Goal: Check status: Check status

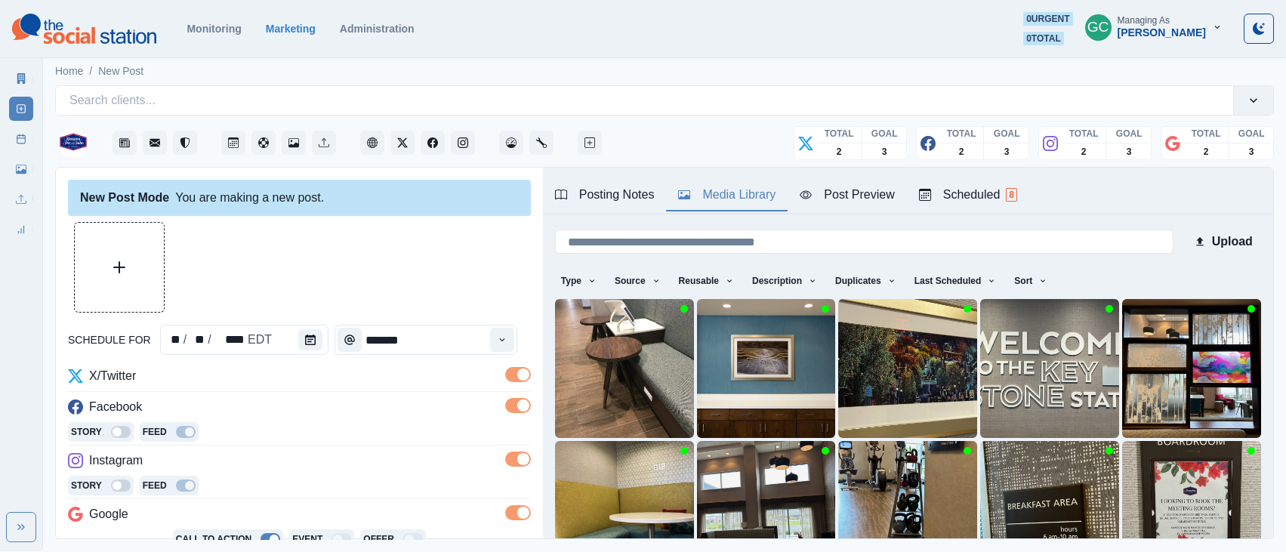
scroll to position [231, 0]
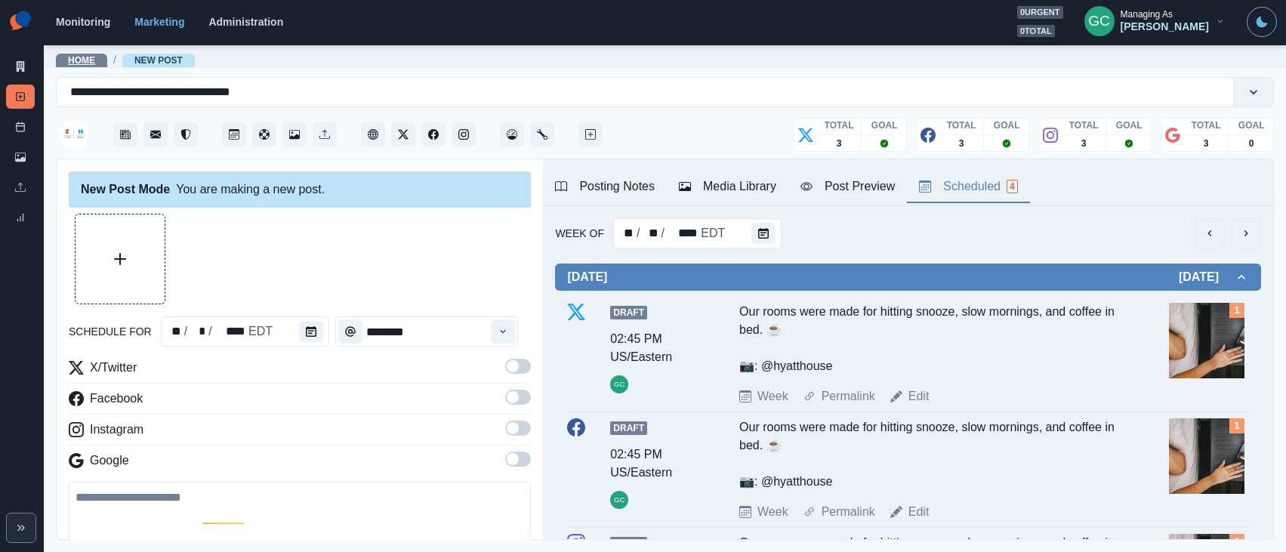
scroll to position [221, 0]
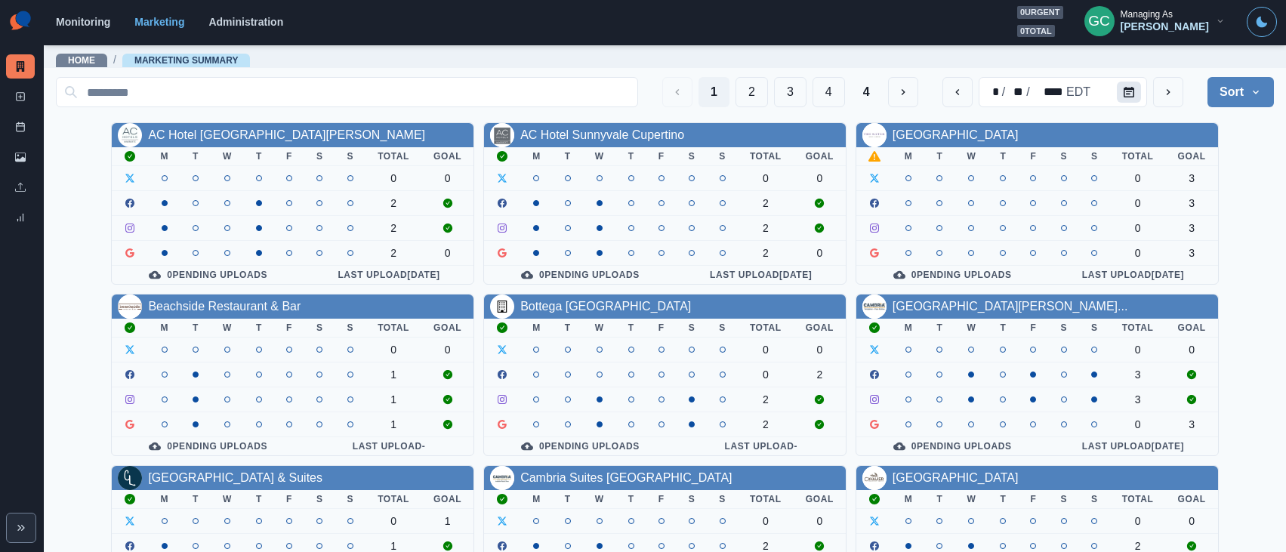
click at [1132, 90] on icon "Calendar" at bounding box center [1128, 92] width 11 height 11
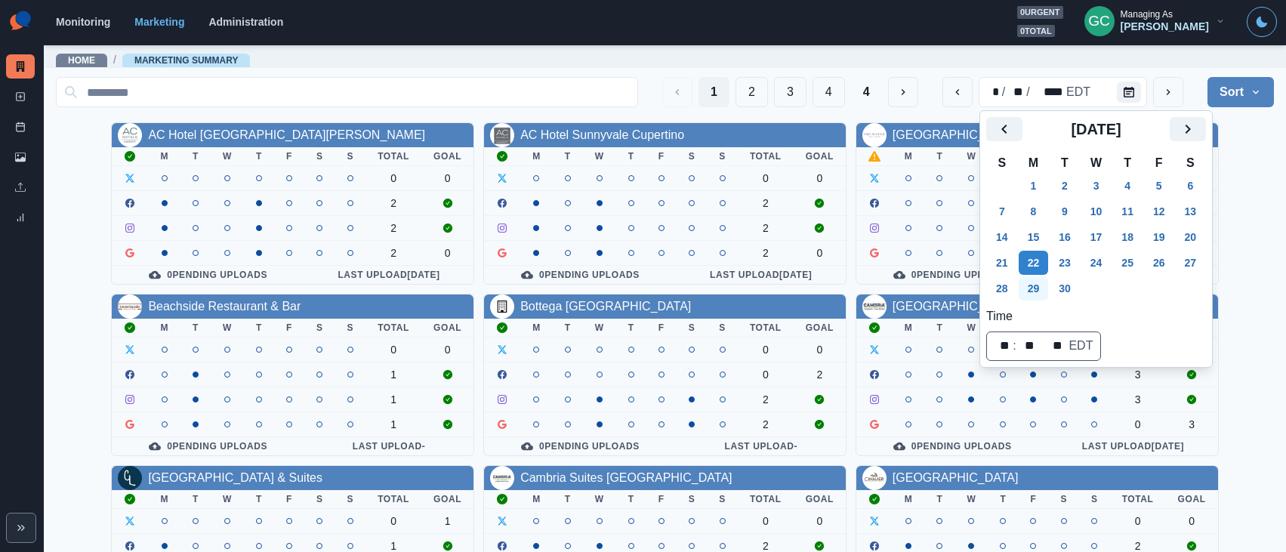
click at [1036, 288] on button "29" at bounding box center [1033, 288] width 30 height 24
click at [479, 62] on div "Home / Marketing Summary" at bounding box center [665, 56] width 1242 height 24
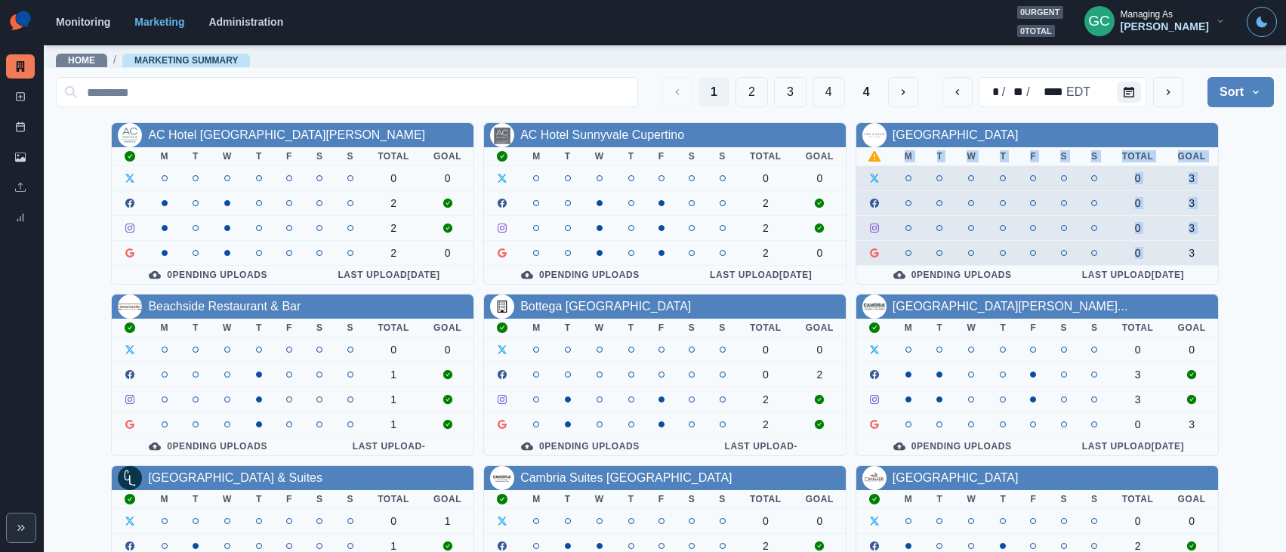
drag, startPoint x: 1283, startPoint y: 241, endPoint x: 1200, endPoint y: 253, distance: 83.9
click at [1185, 257] on main "Home / Marketing Summary 1 2 3 4 4 * / ** / **** EDT Sort Client Name Uploads P…" at bounding box center [665, 298] width 1242 height 508
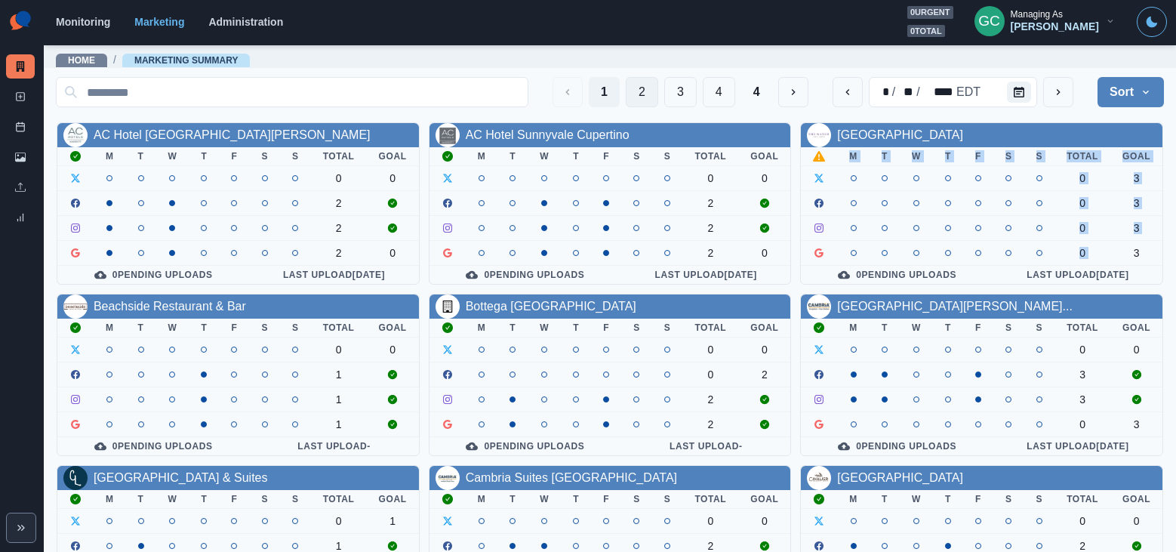
click at [640, 91] on button "2" at bounding box center [642, 92] width 32 height 30
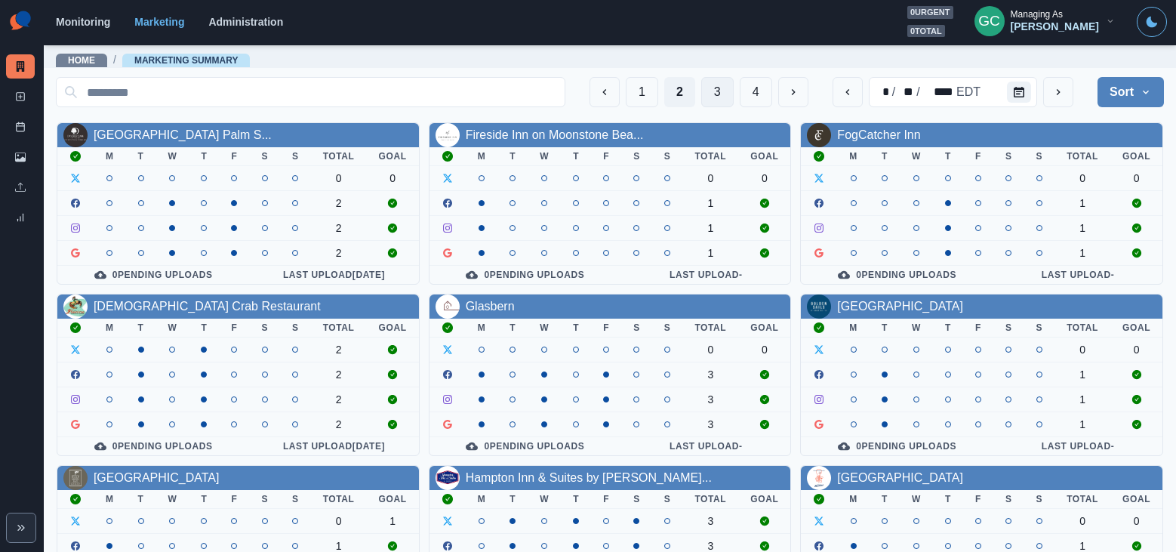
click at [718, 88] on button "3" at bounding box center [717, 92] width 32 height 30
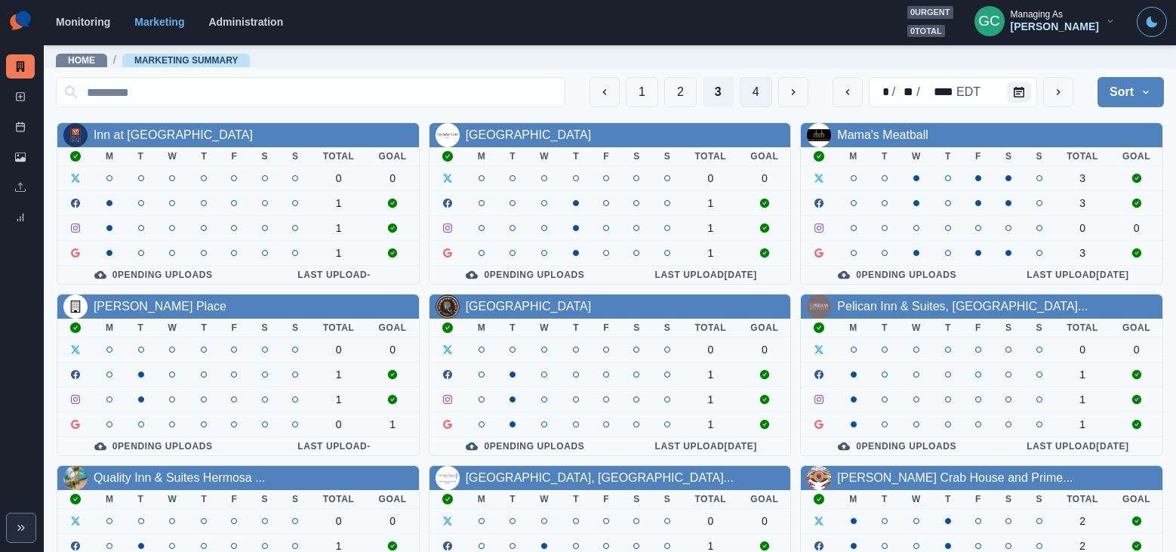
click at [753, 92] on button "4" at bounding box center [756, 92] width 32 height 30
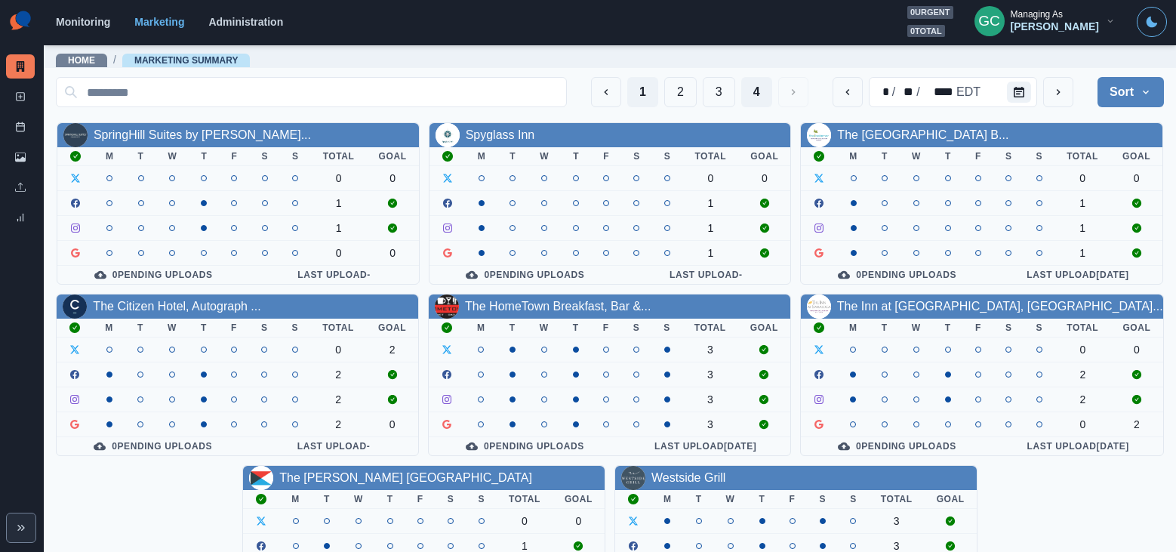
click at [640, 91] on button "1" at bounding box center [642, 92] width 31 height 30
